Goal: Task Accomplishment & Management: Manage account settings

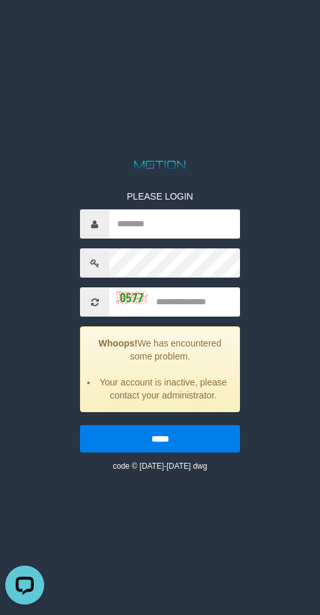
click at [163, 33] on html "PLEASE LOGIN Whoops! We has encountered some problem. Your account is inactive,…" at bounding box center [160, 16] width 320 height 33
click at [86, 33] on html "PLEASE LOGIN Whoops! We has encountered some problem. Your account is inactive,…" at bounding box center [160, 16] width 320 height 33
